Goal: Use online tool/utility: Use online tool/utility

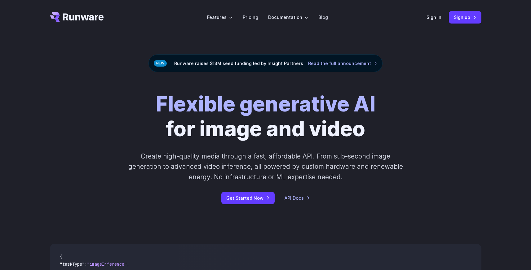
click at [423, 14] on header "Features Tasks Image generation Video generation Sonic Inference Engine™ Models…" at bounding box center [265, 17] width 446 height 35
click at [426, 15] on header "Features Tasks Image generation Video generation Sonic Inference Engine™ Models…" at bounding box center [265, 17] width 446 height 35
click at [428, 16] on link "Sign in" at bounding box center [433, 17] width 15 height 7
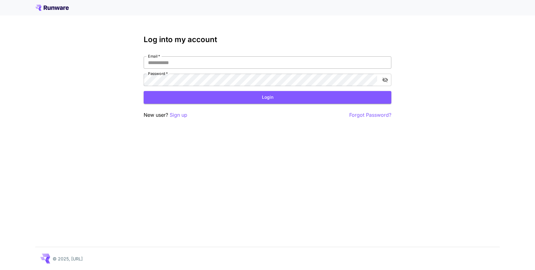
click at [220, 57] on input "Email   *" at bounding box center [268, 62] width 248 height 12
click at [0, 270] on com-1password-button at bounding box center [0, 270] width 0 height 0
type input "**********"
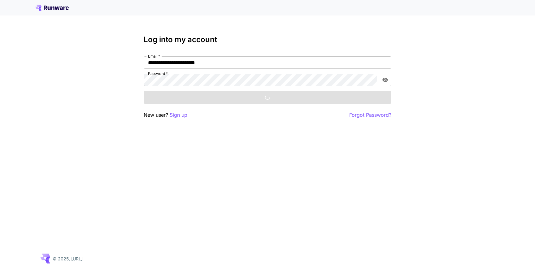
click at [187, 96] on div "Login" at bounding box center [268, 97] width 248 height 13
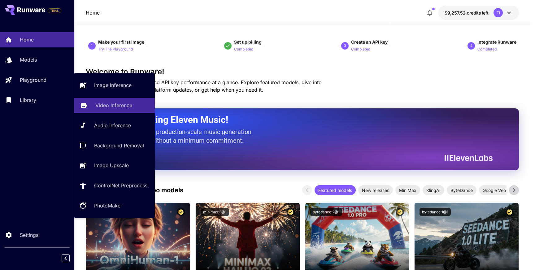
click at [109, 103] on p "Video Inference" at bounding box center [113, 105] width 37 height 7
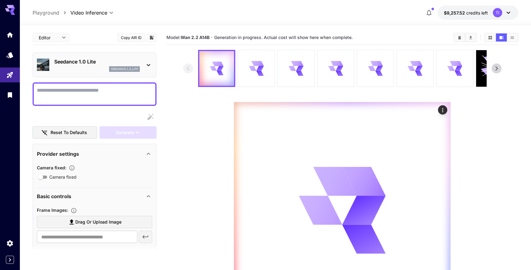
click at [89, 67] on div "seedance_1_0_lite" at bounding box center [96, 69] width 85 height 6
